Goal: Task Accomplishment & Management: Use online tool/utility

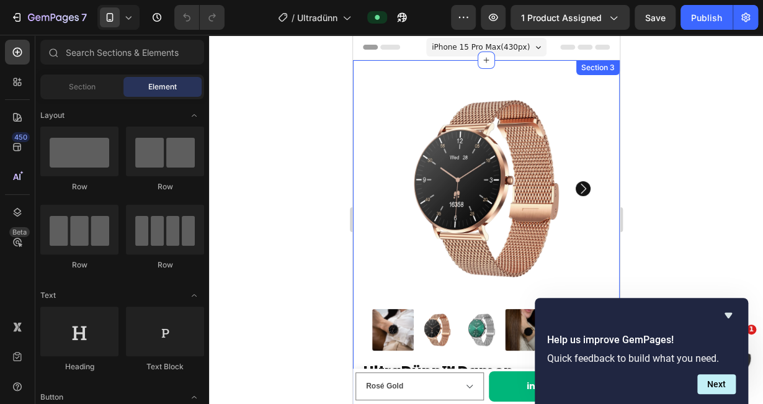
scroll to position [151, 0]
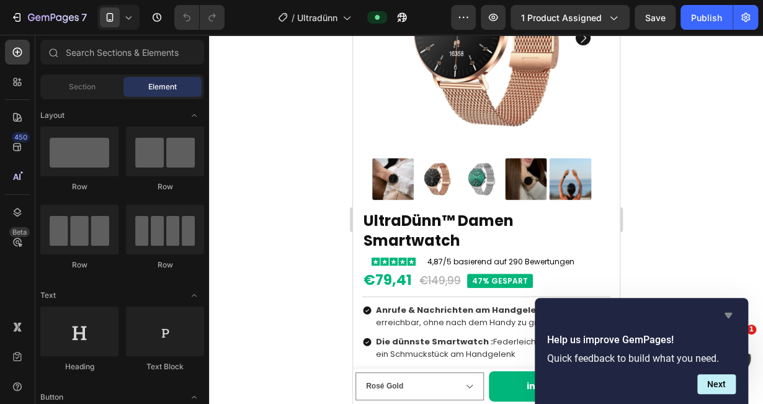
click at [730, 314] on icon "Hide survey" at bounding box center [727, 316] width 7 height 6
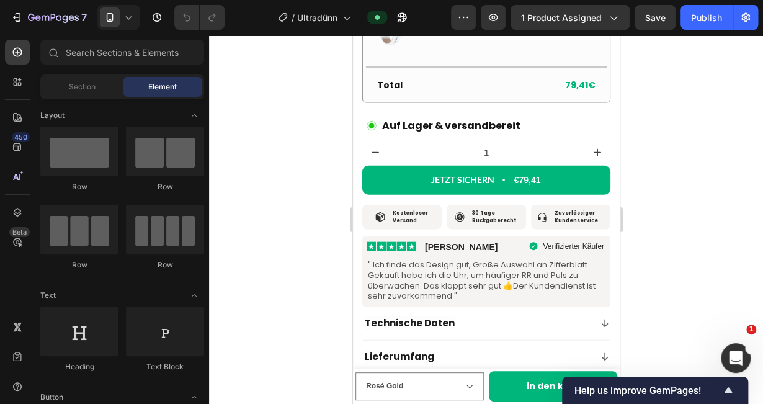
scroll to position [1113, 0]
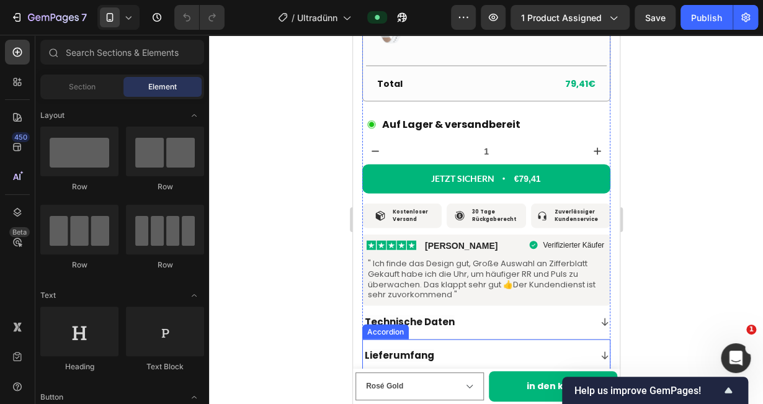
click at [522, 348] on div "Lieferumfang" at bounding box center [475, 355] width 227 height 15
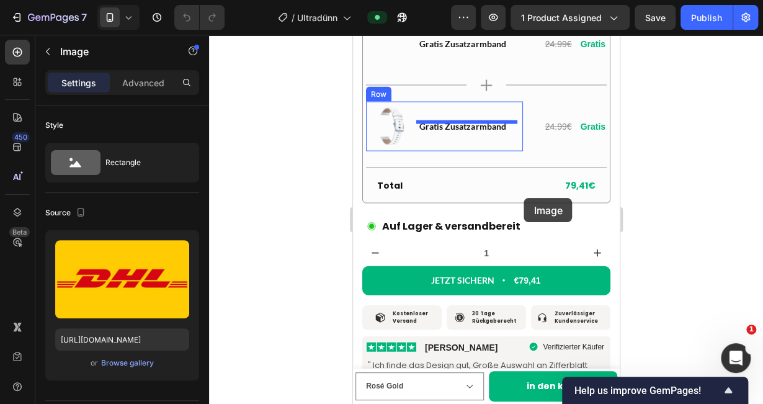
scroll to position [987, 0]
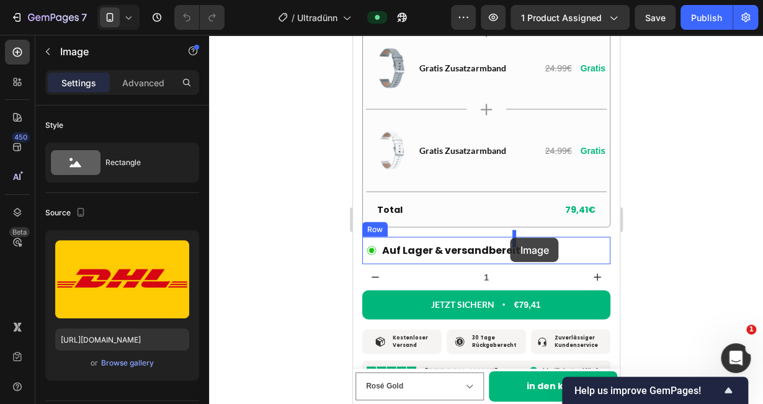
drag, startPoint x: 477, startPoint y: 325, endPoint x: 510, endPoint y: 238, distance: 93.4
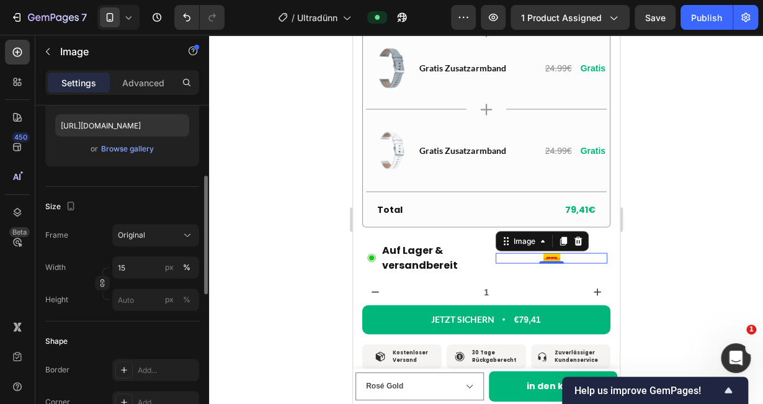
scroll to position [215, 0]
click at [140, 265] on input "15" at bounding box center [155, 267] width 87 height 22
type input "1"
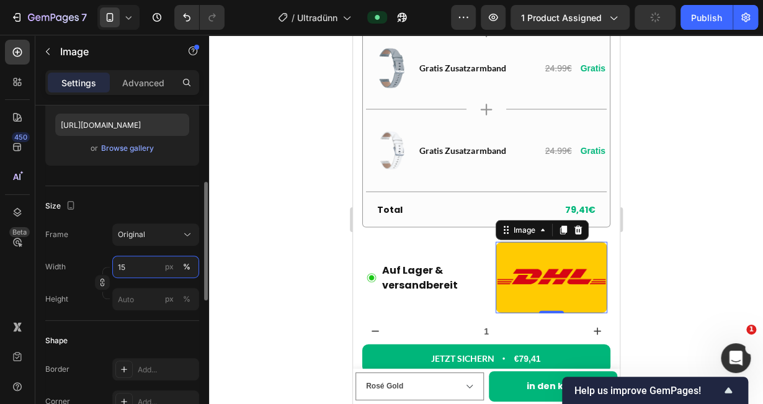
type input "1"
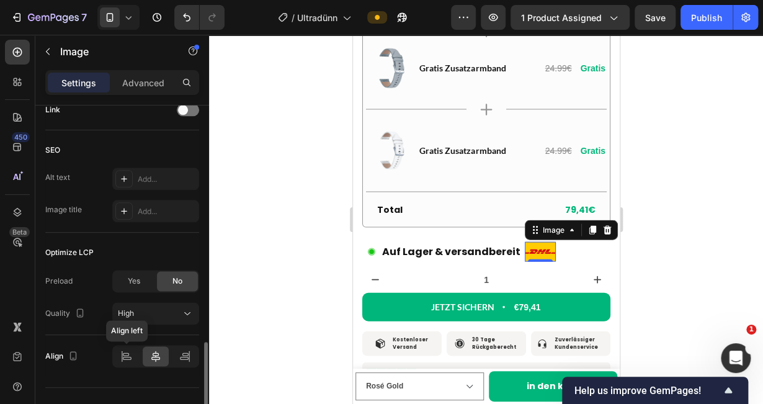
scroll to position [602, 0]
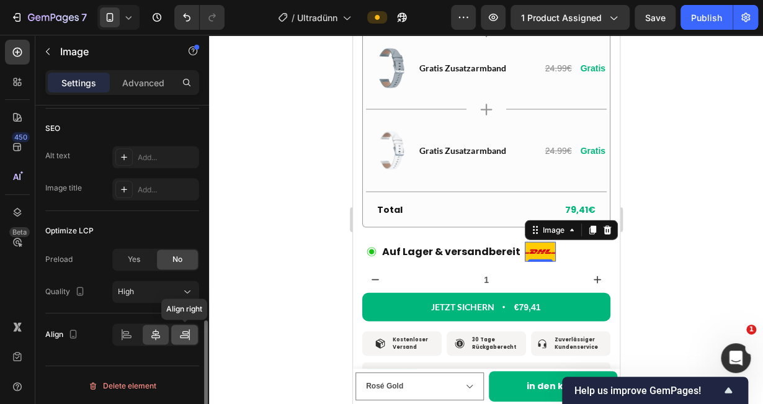
type input "50"
click at [181, 328] on icon at bounding box center [185, 334] width 12 height 12
click at [153, 334] on icon at bounding box center [155, 334] width 12 height 12
click at [135, 334] on div at bounding box center [127, 334] width 27 height 20
click at [182, 335] on icon at bounding box center [185, 334] width 12 height 12
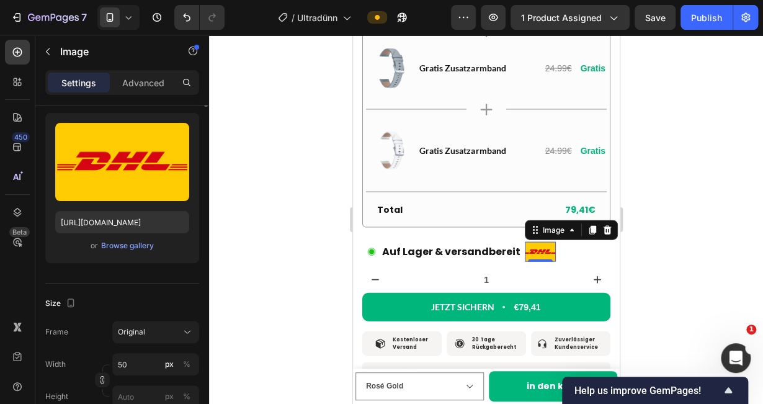
scroll to position [0, 0]
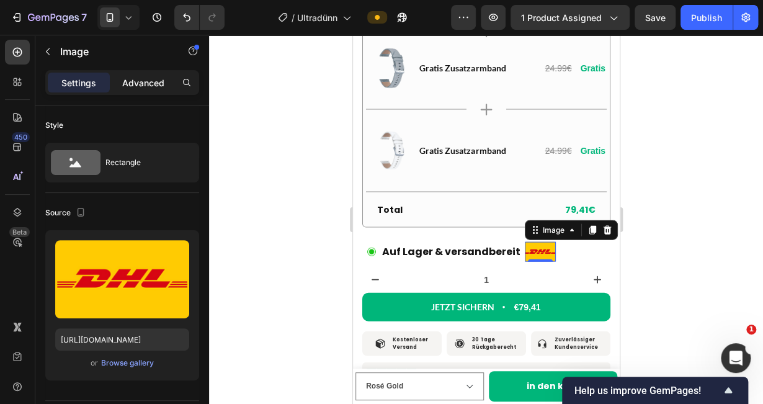
click at [149, 90] on div "Advanced" at bounding box center [143, 83] width 62 height 20
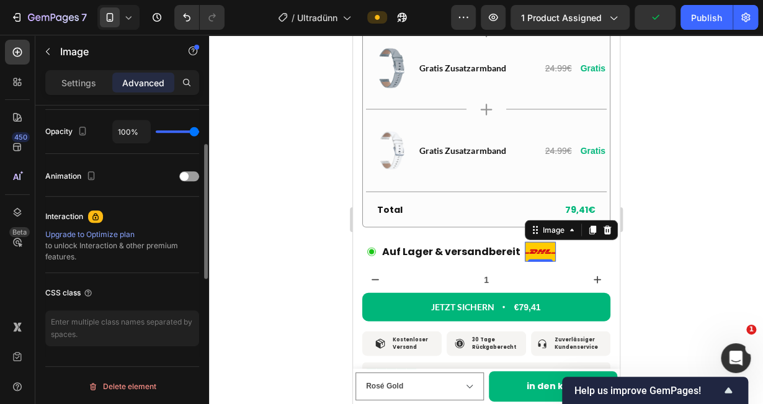
scroll to position [378, 0]
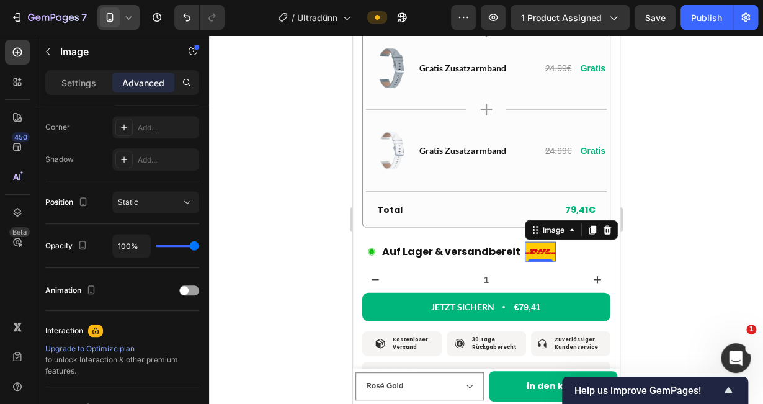
click at [122, 15] on icon at bounding box center [128, 17] width 12 height 12
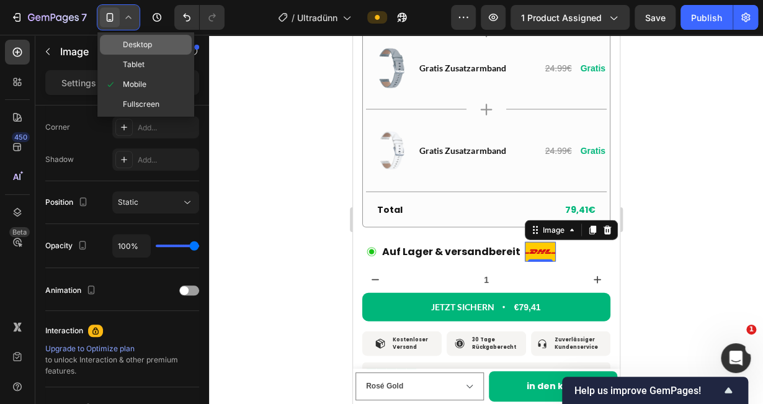
click at [141, 38] on span "Desktop" at bounding box center [137, 44] width 29 height 12
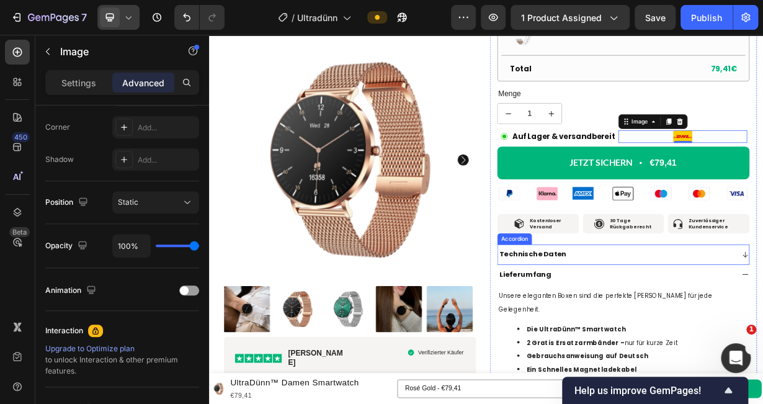
scroll to position [688, 0]
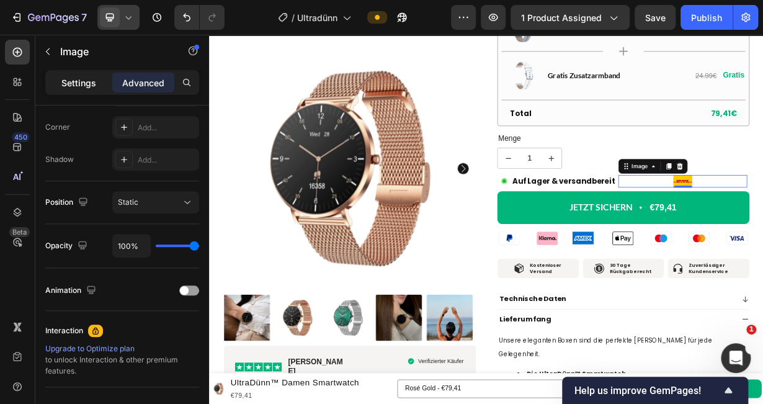
click at [82, 82] on p "Settings" at bounding box center [78, 82] width 35 height 13
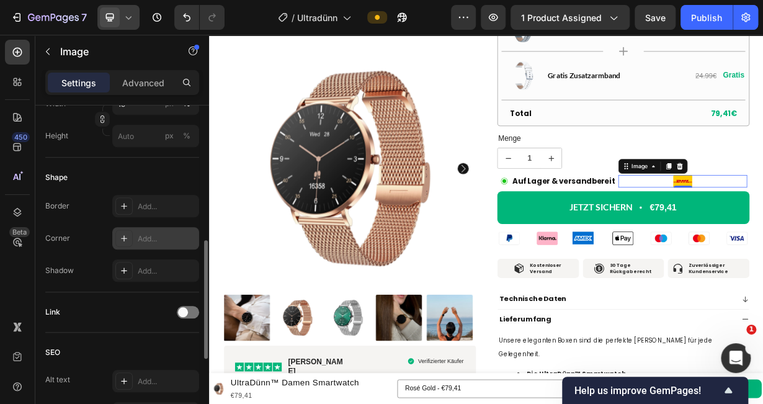
scroll to position [602, 0]
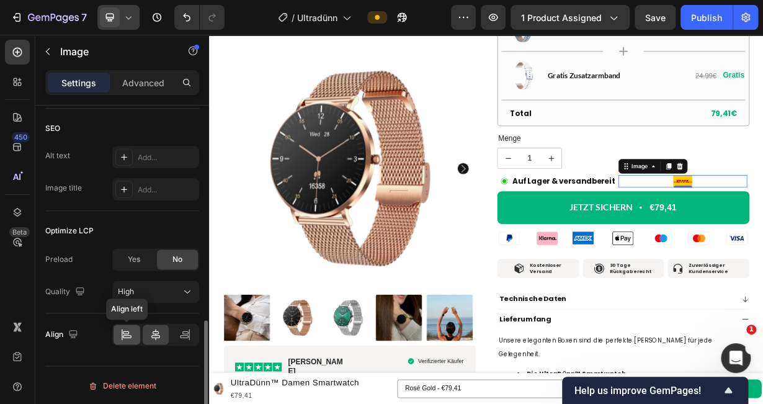
click at [124, 332] on icon at bounding box center [126, 334] width 12 height 12
click at [187, 332] on icon at bounding box center [185, 332] width 6 height 3
click at [133, 331] on div at bounding box center [127, 334] width 27 height 20
click at [136, 24] on div at bounding box center [118, 17] width 42 height 25
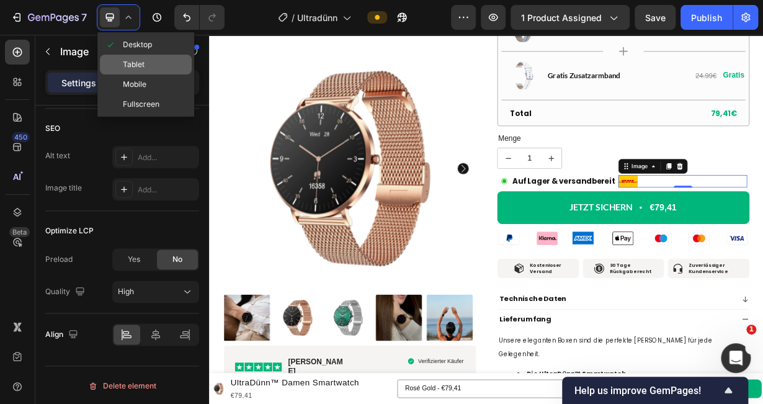
click at [141, 65] on span "Tablet" at bounding box center [134, 64] width 22 height 12
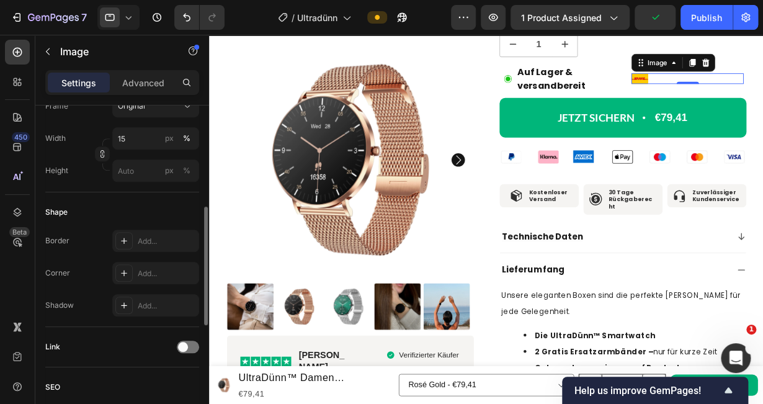
scroll to position [257, 0]
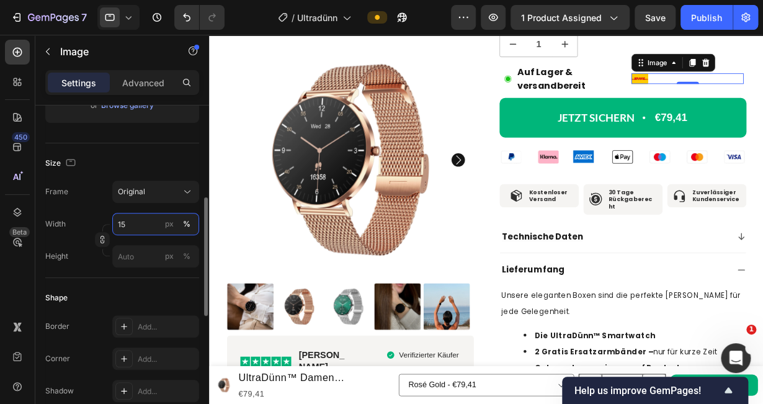
click at [136, 223] on input "15" at bounding box center [155, 224] width 87 height 22
type input "5"
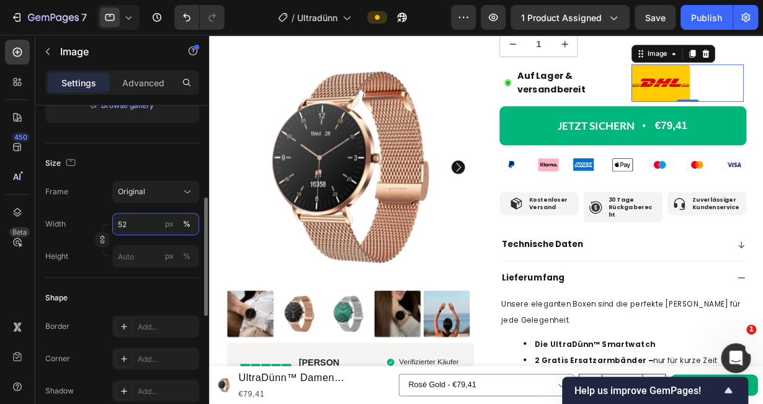
type input "5"
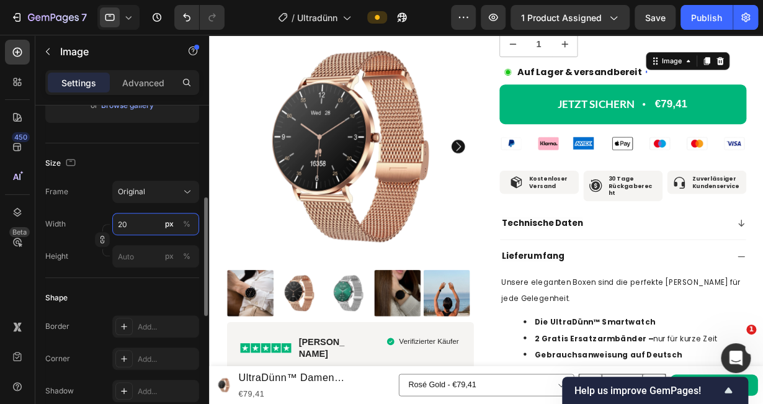
type input "2"
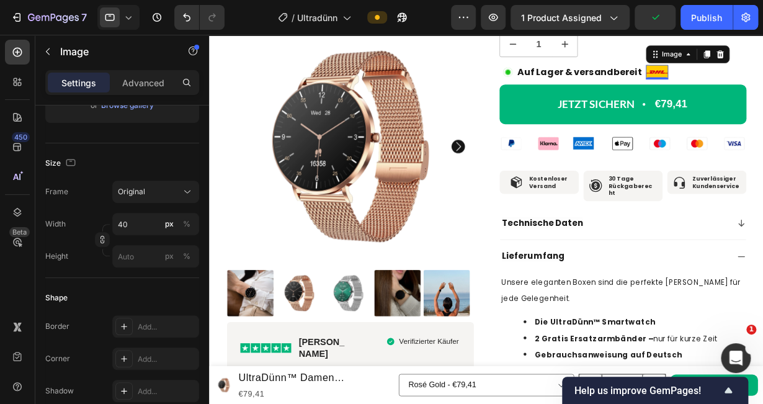
click at [124, 19] on icon at bounding box center [128, 17] width 12 height 12
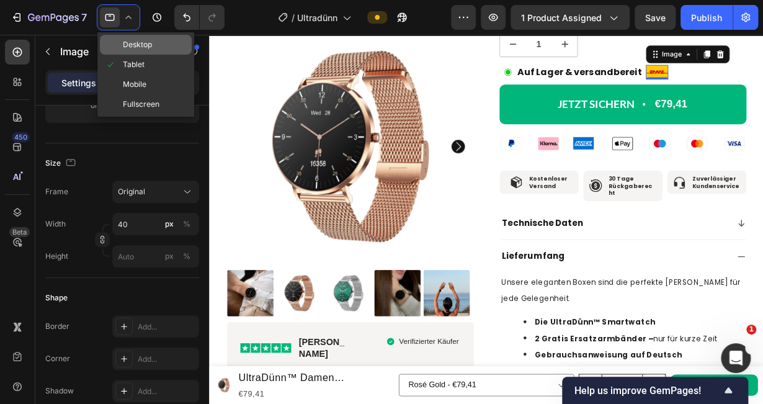
click at [128, 43] on span "Desktop" at bounding box center [137, 44] width 29 height 12
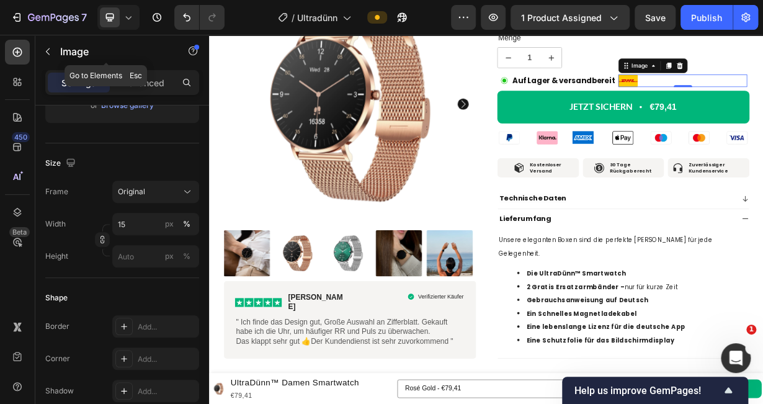
scroll to position [830, 0]
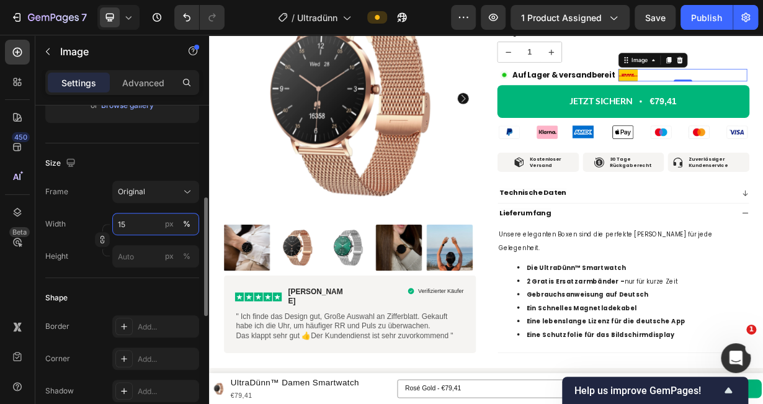
click at [139, 225] on input "15" at bounding box center [155, 224] width 87 height 22
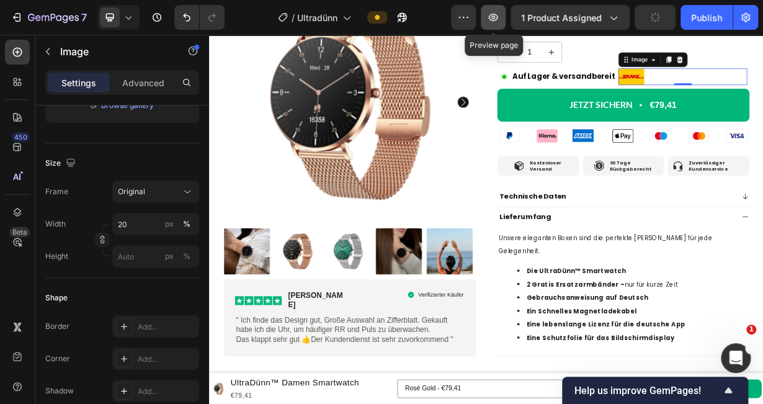
click at [494, 19] on icon "button" at bounding box center [493, 18] width 4 height 4
click at [127, 18] on icon at bounding box center [129, 17] width 6 height 3
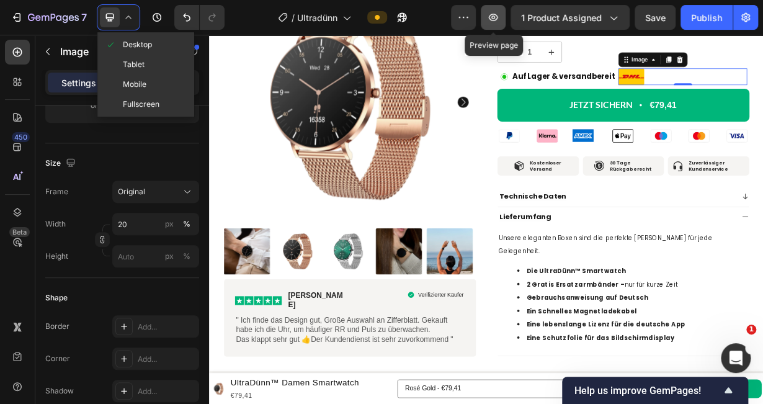
click at [489, 20] on icon "button" at bounding box center [493, 17] width 12 height 12
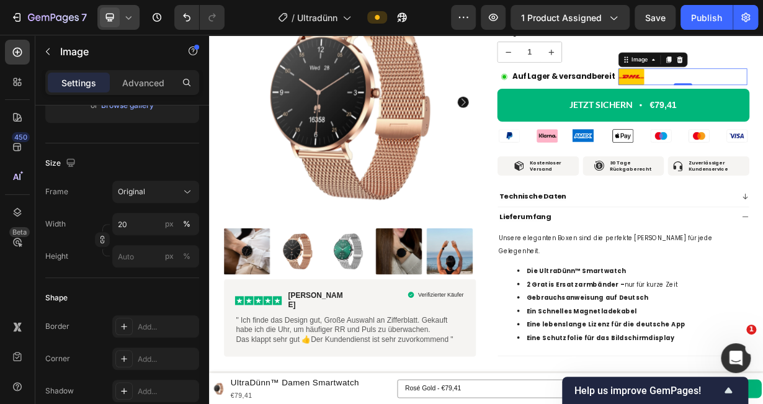
click at [117, 12] on span at bounding box center [110, 17] width 20 height 20
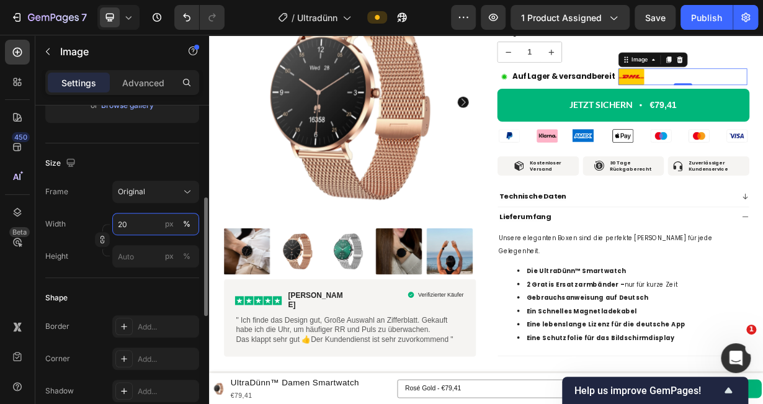
click at [135, 220] on input "20" at bounding box center [155, 224] width 87 height 22
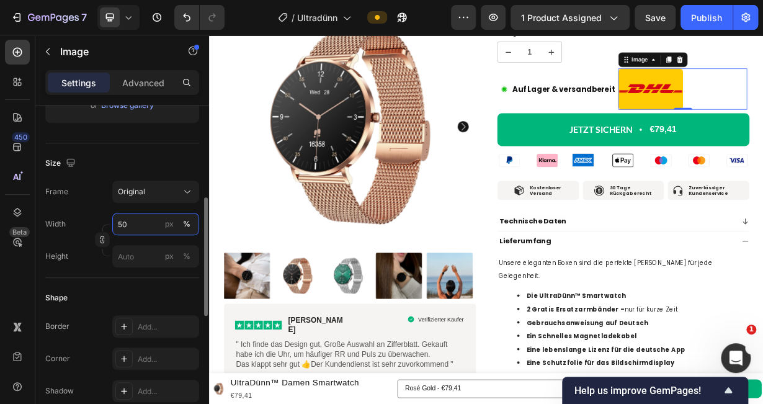
type input "5"
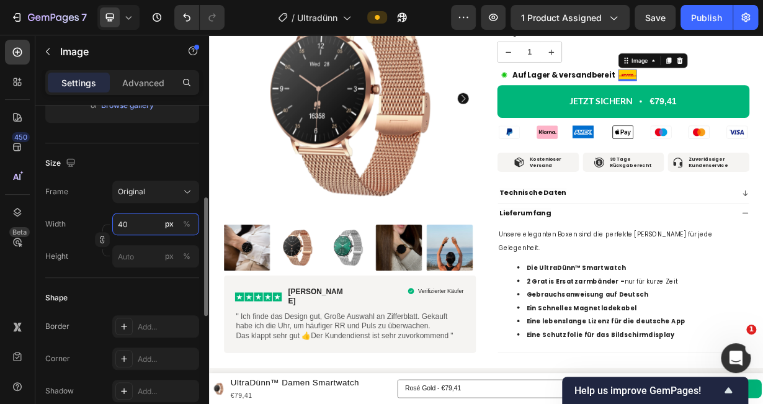
type input "4"
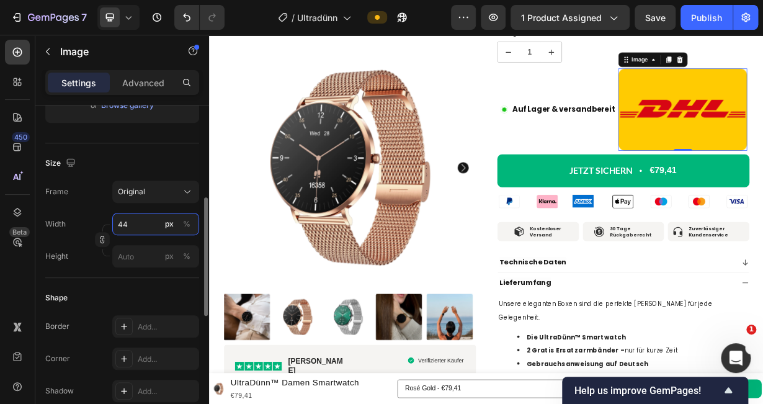
type input "4"
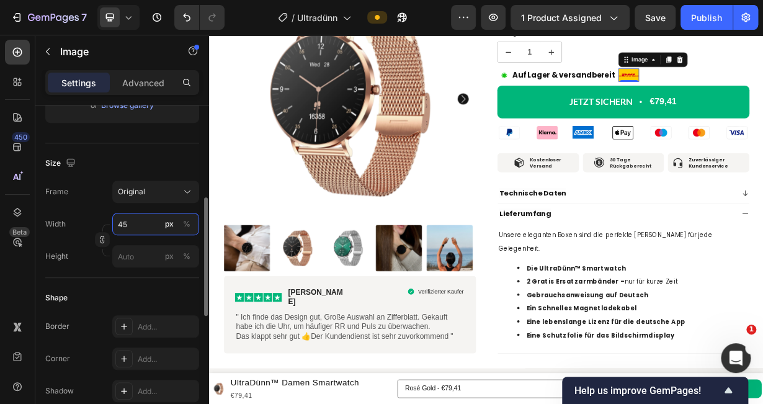
type input "4"
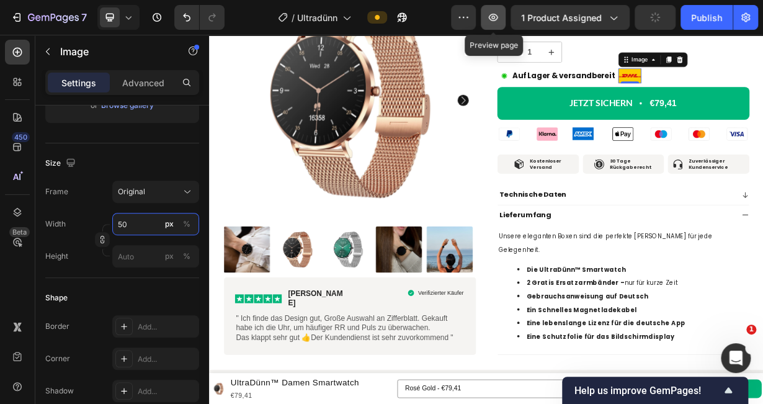
type input "50"
click at [494, 19] on icon "button" at bounding box center [493, 17] width 12 height 12
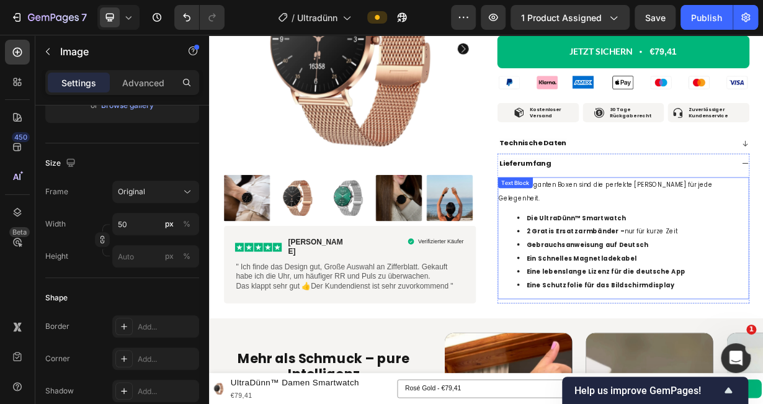
scroll to position [794, 0]
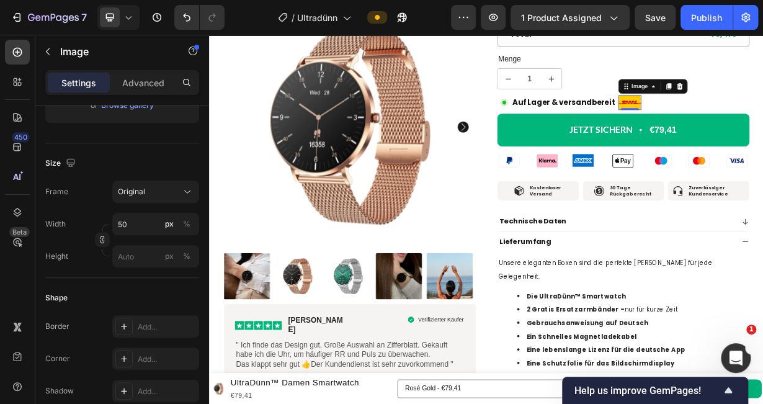
click at [132, 16] on icon at bounding box center [128, 17] width 12 height 12
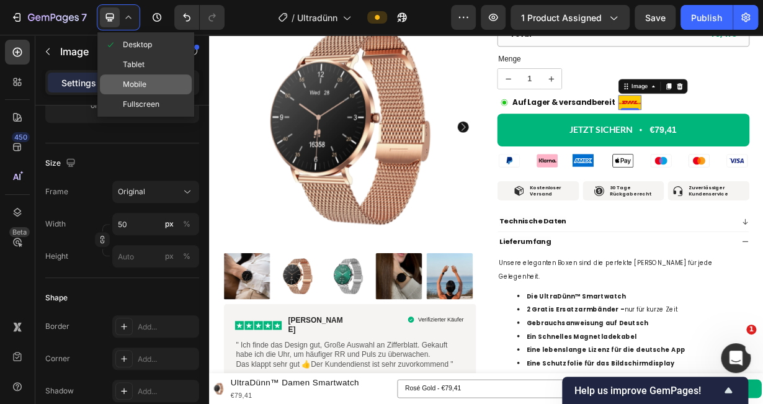
click at [141, 79] on span "Mobile" at bounding box center [135, 84] width 24 height 12
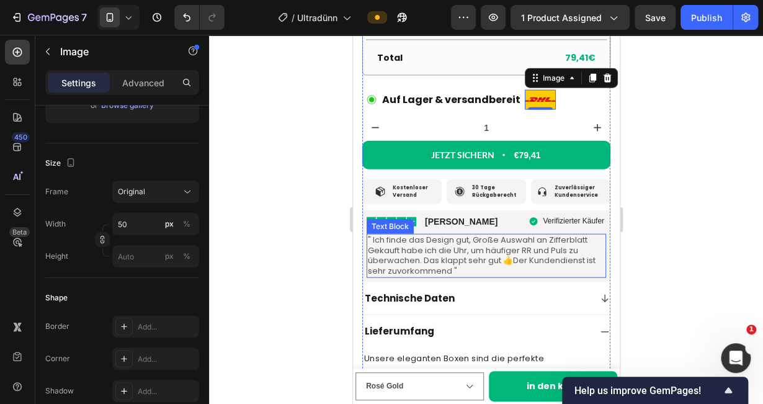
scroll to position [1369, 0]
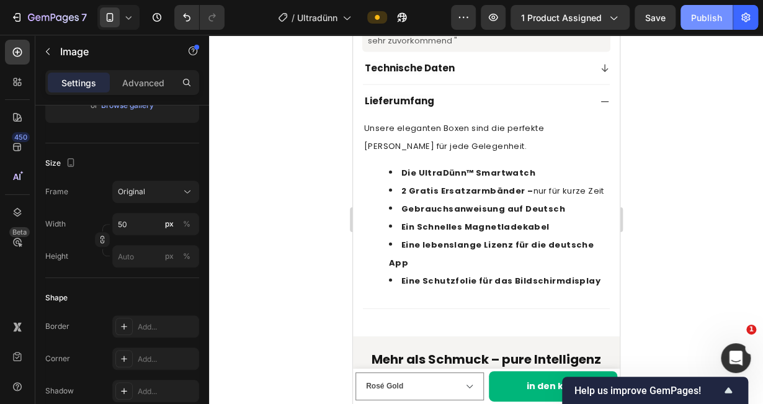
click at [697, 17] on div "Publish" at bounding box center [706, 17] width 31 height 13
